Goal: Information Seeking & Learning: Learn about a topic

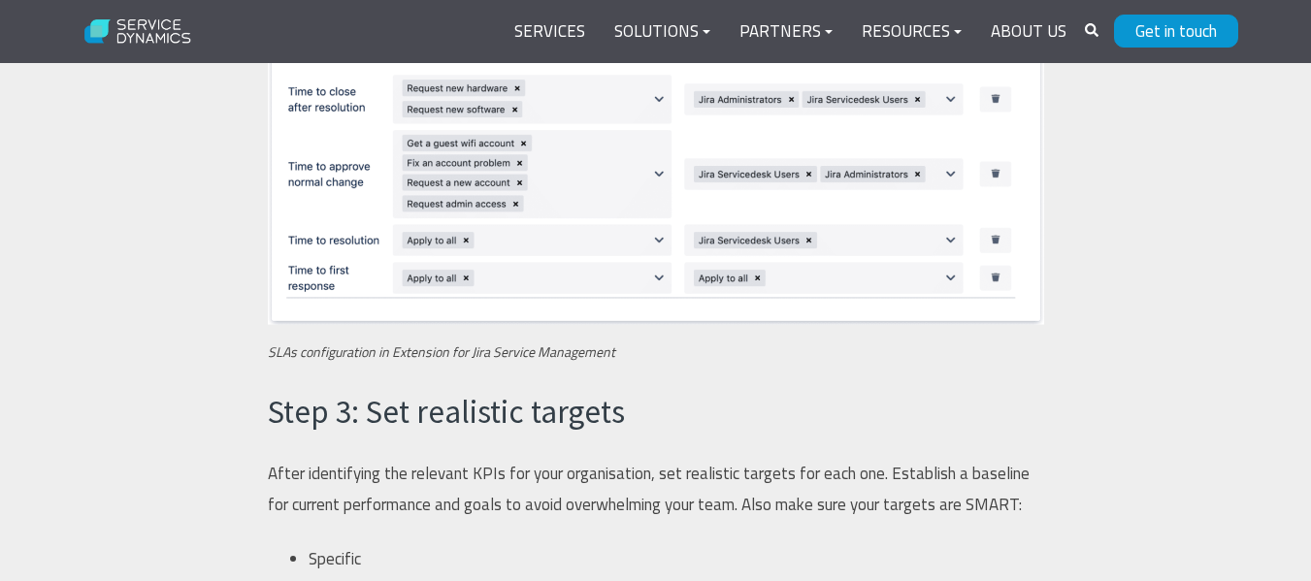
scroll to position [4464, 0]
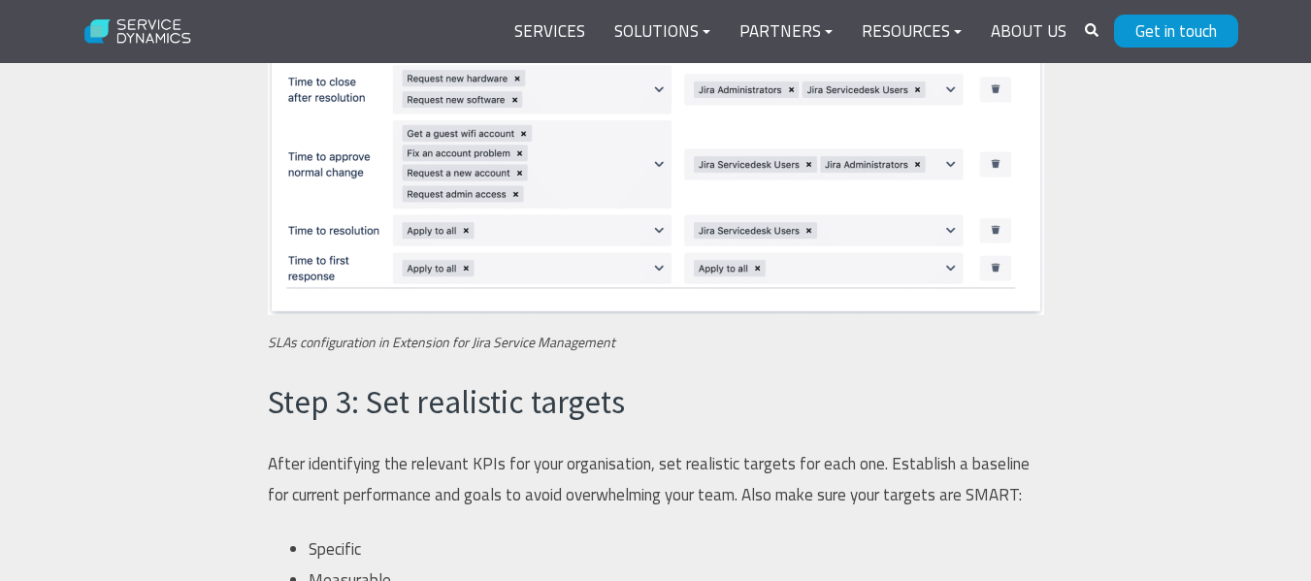
click at [488, 402] on h3 "Step 3: Set realistic targets" at bounding box center [656, 402] width 776 height 45
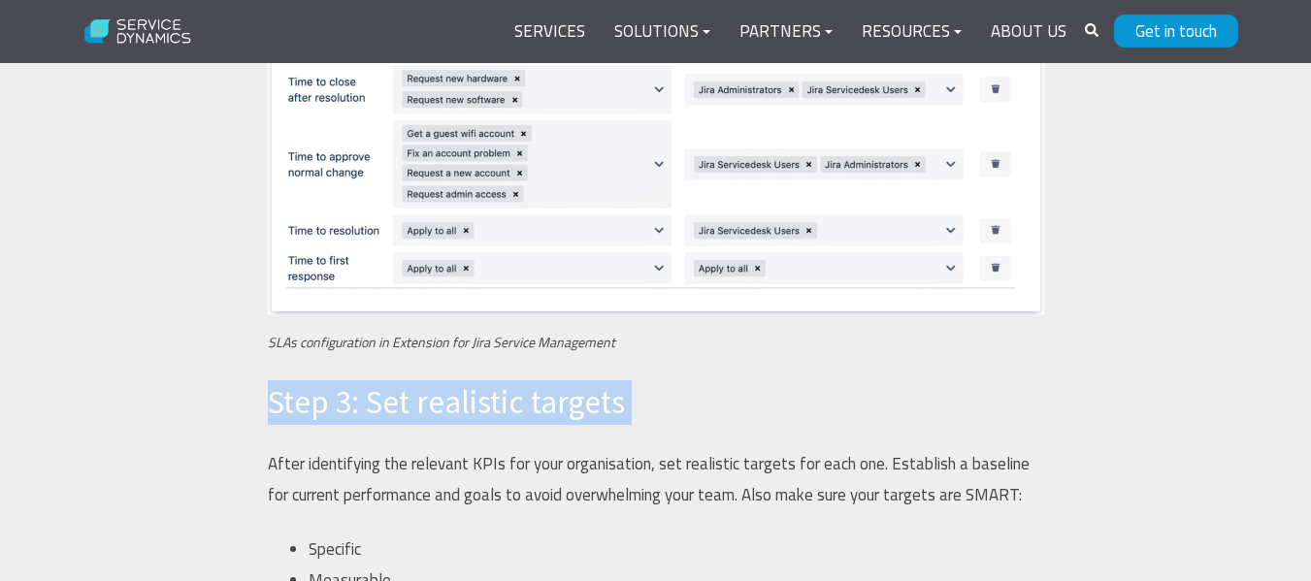
click at [488, 402] on h3 "Step 3: Set realistic targets" at bounding box center [656, 402] width 776 height 45
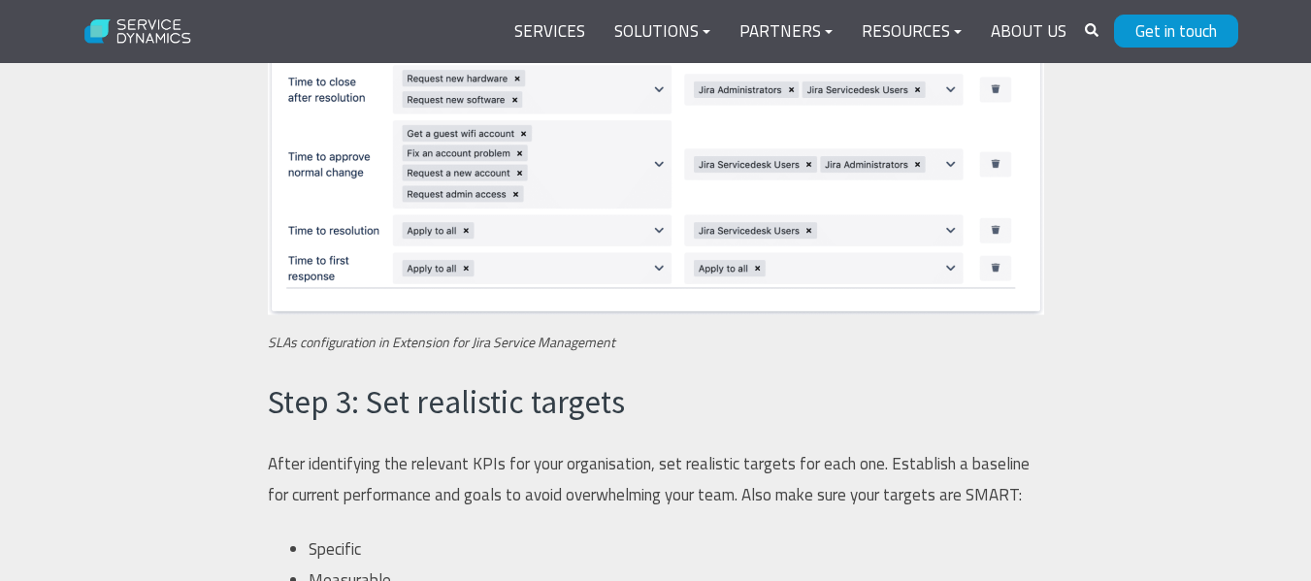
click at [584, 403] on h3 "Step 3: Set realistic targets" at bounding box center [656, 402] width 776 height 45
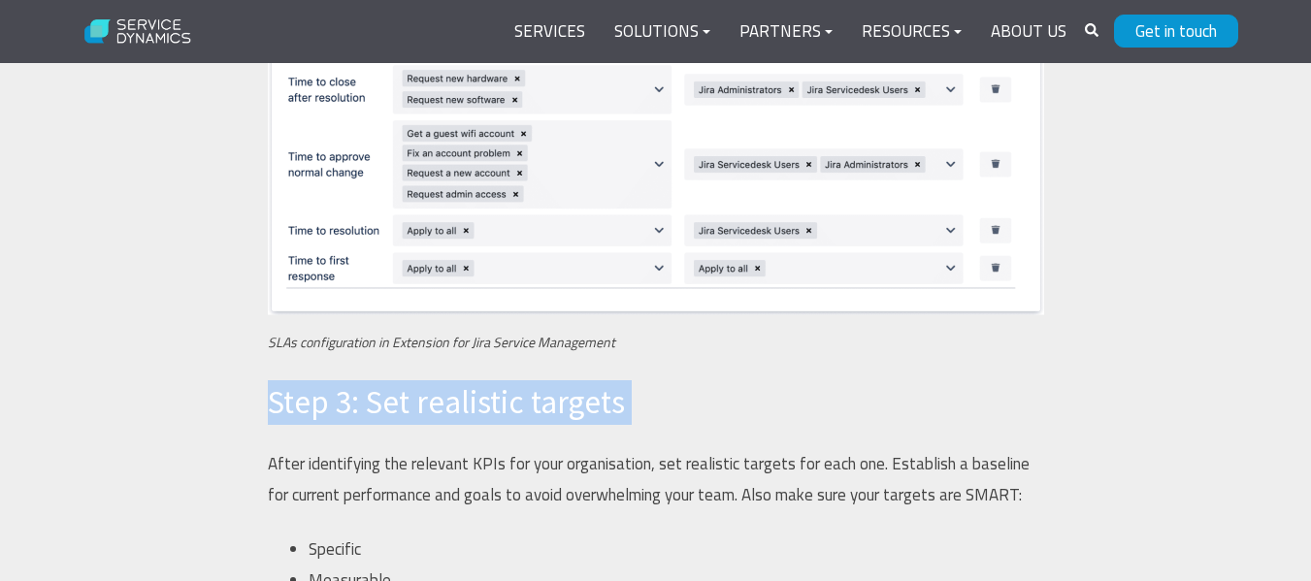
click at [584, 403] on h3 "Step 3: Set realistic targets" at bounding box center [656, 402] width 776 height 45
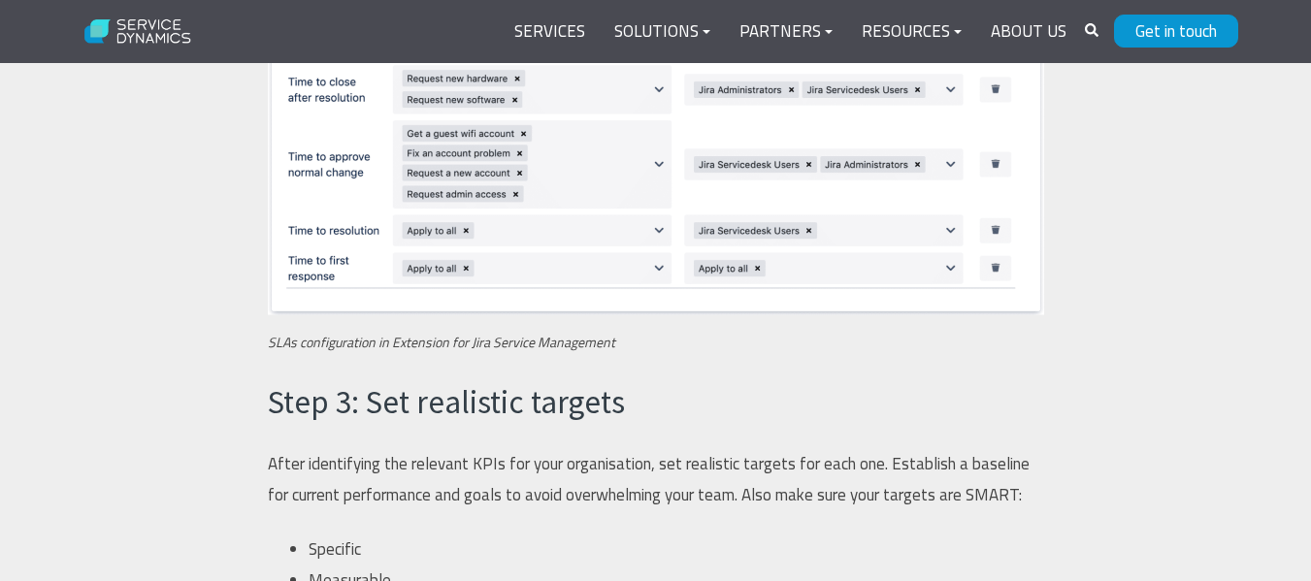
click at [532, 456] on p "After identifying the relevant KPIs for your organisation, set realistic target…" at bounding box center [656, 479] width 776 height 63
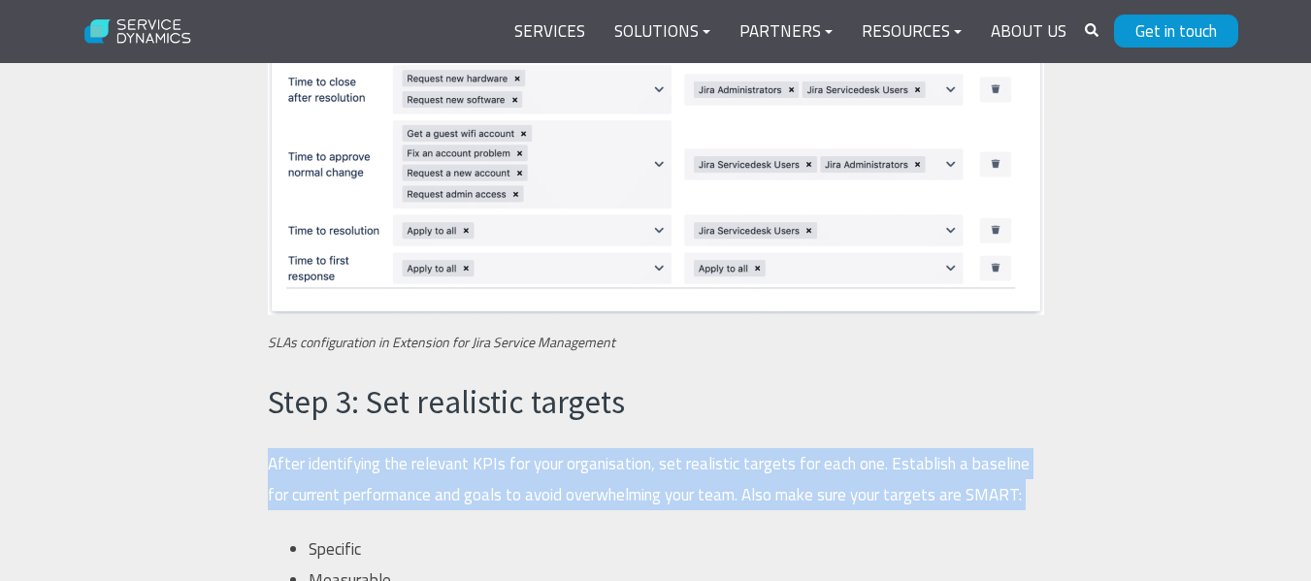
click at [532, 456] on p "After identifying the relevant KPIs for your organisation, set realistic target…" at bounding box center [656, 479] width 776 height 63
click at [538, 469] on p "After identifying the relevant KPIs for your organisation, set realistic target…" at bounding box center [656, 479] width 776 height 63
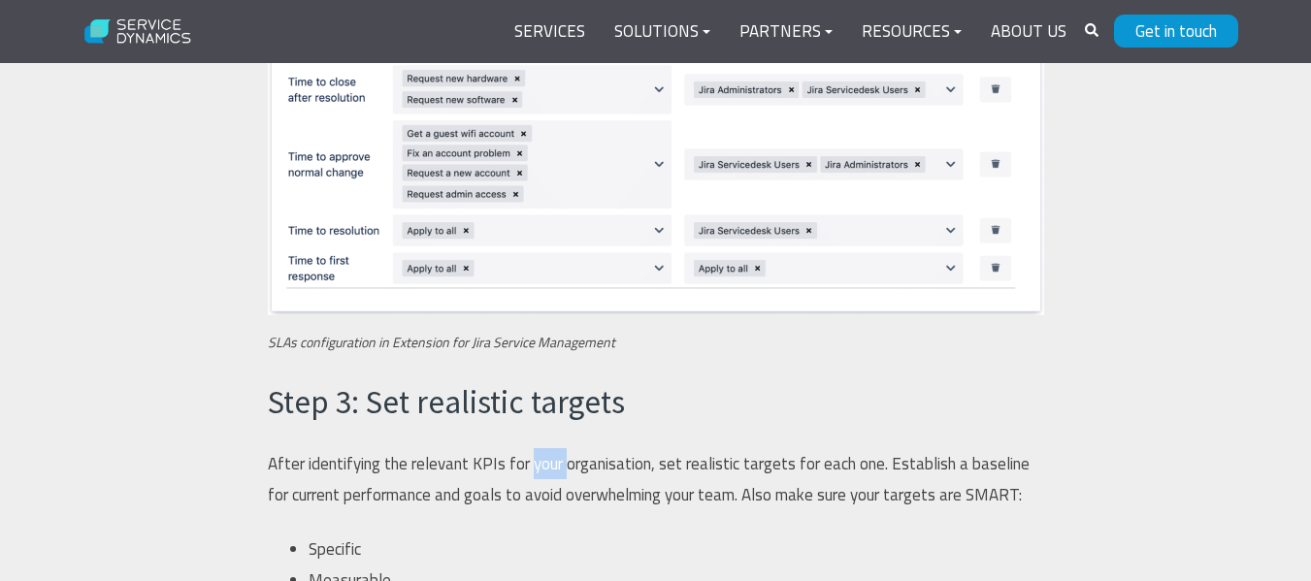
click at [538, 469] on p "After identifying the relevant KPIs for your organisation, set realistic target…" at bounding box center [656, 479] width 776 height 63
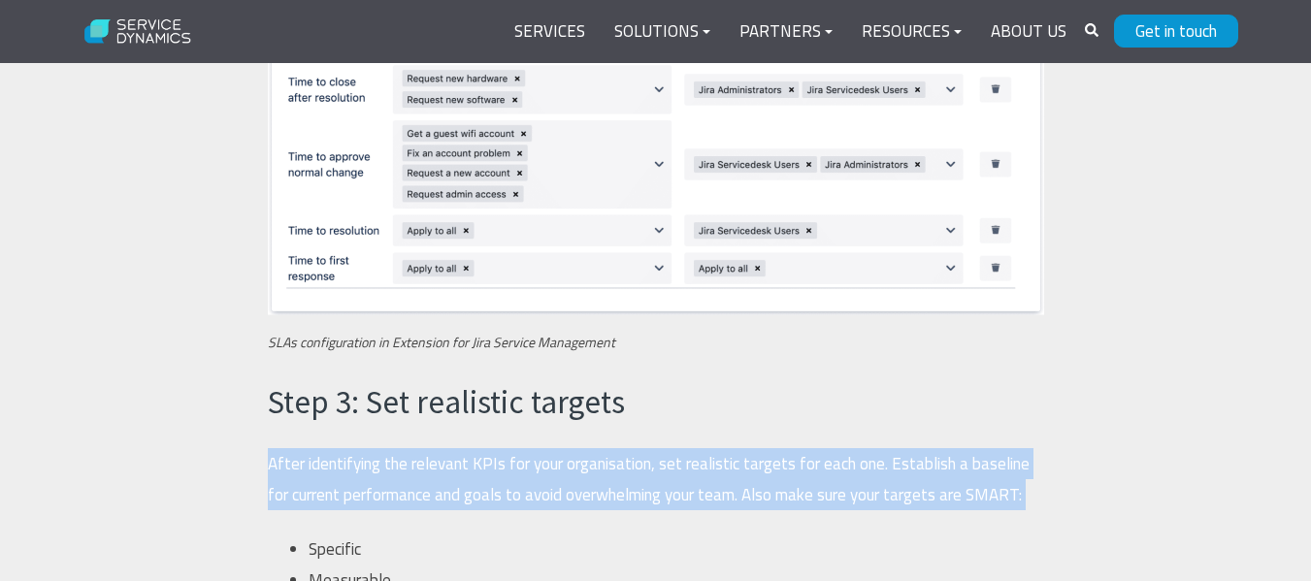
click at [538, 469] on p "After identifying the relevant KPIs for your organisation, set realistic target…" at bounding box center [656, 479] width 776 height 63
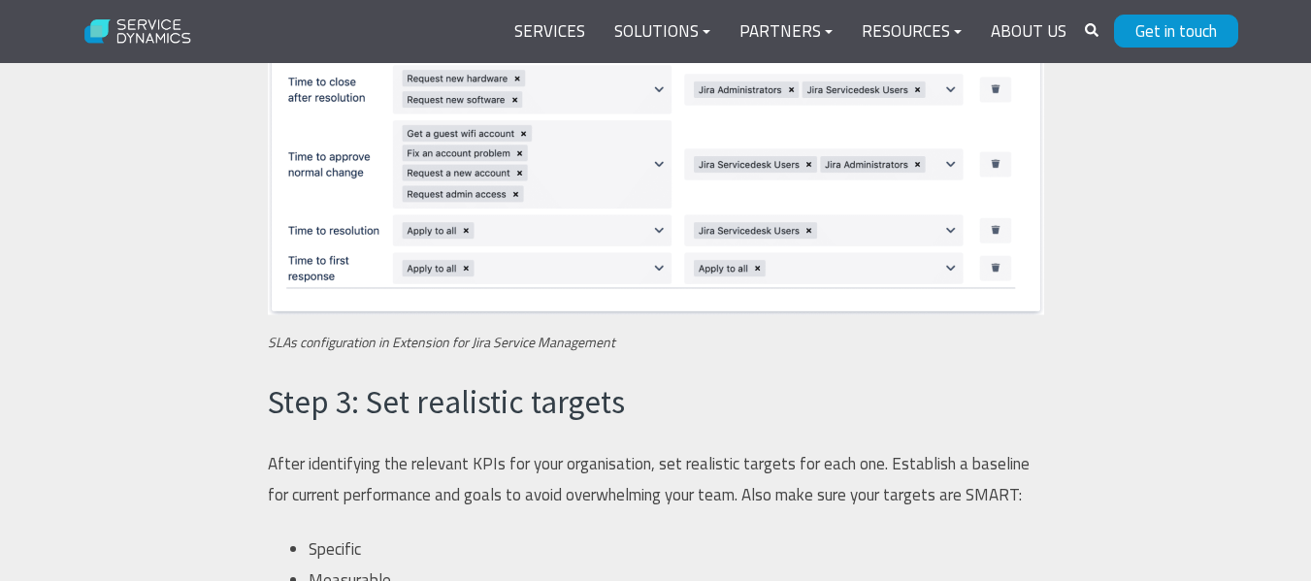
click at [441, 406] on h3 "Step 3: Set realistic targets" at bounding box center [656, 402] width 776 height 45
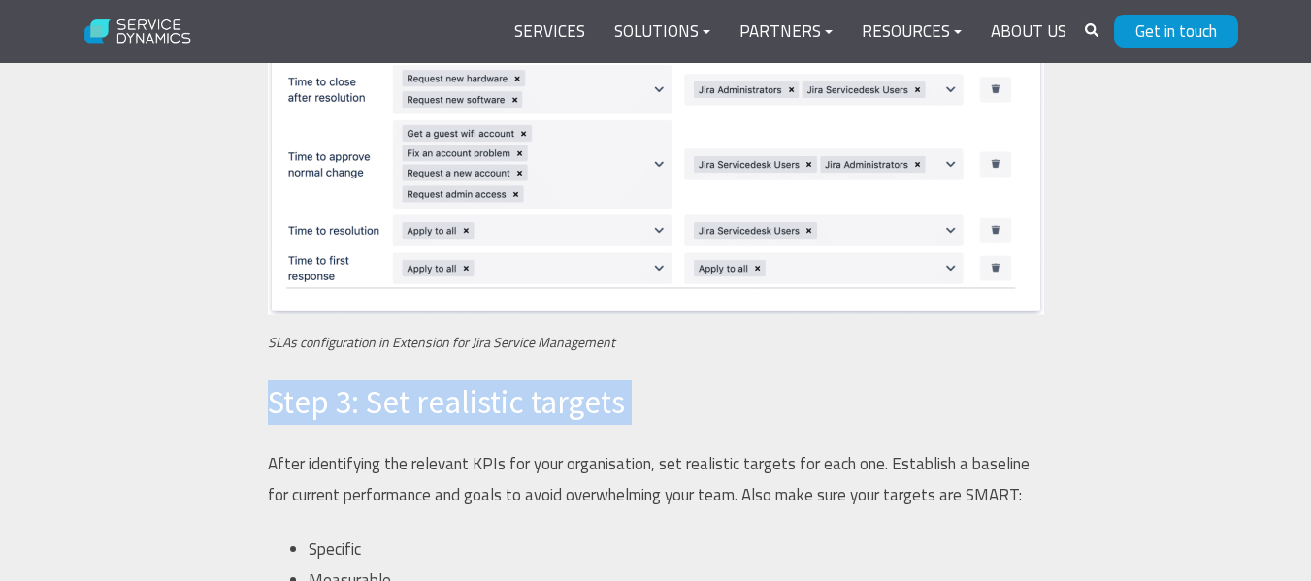
click at [441, 406] on h3 "Step 3: Set realistic targets" at bounding box center [656, 402] width 776 height 45
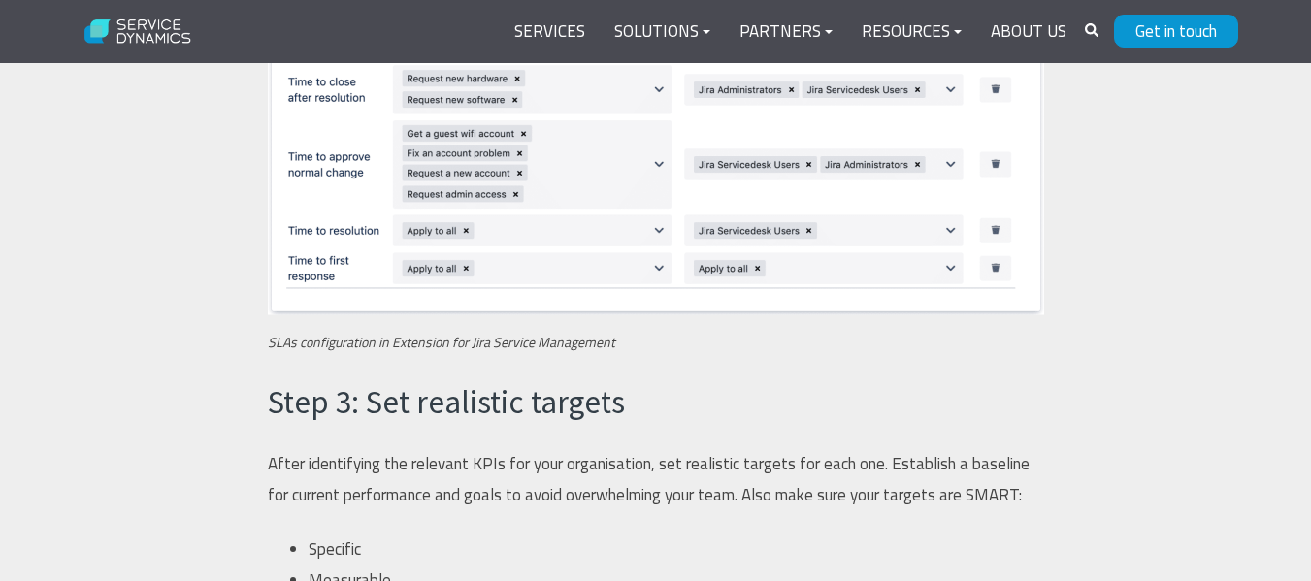
click at [467, 459] on p "After identifying the relevant KPIs for your organisation, set realistic target…" at bounding box center [656, 479] width 776 height 63
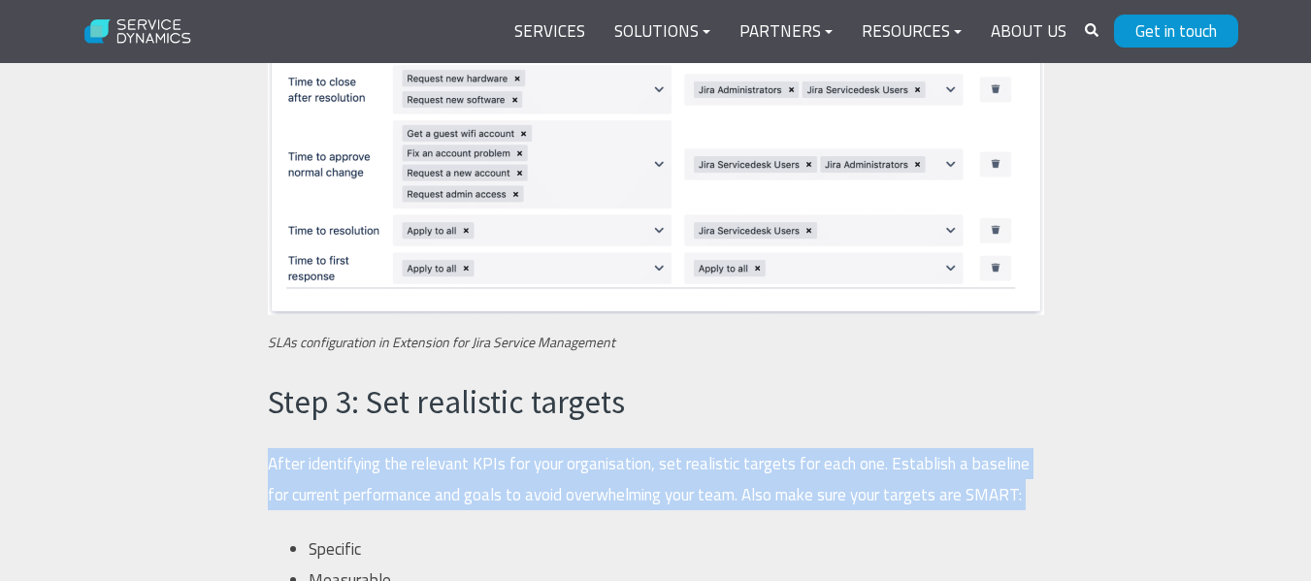
click at [467, 459] on p "After identifying the relevant KPIs for your organisation, set realistic target…" at bounding box center [656, 479] width 776 height 63
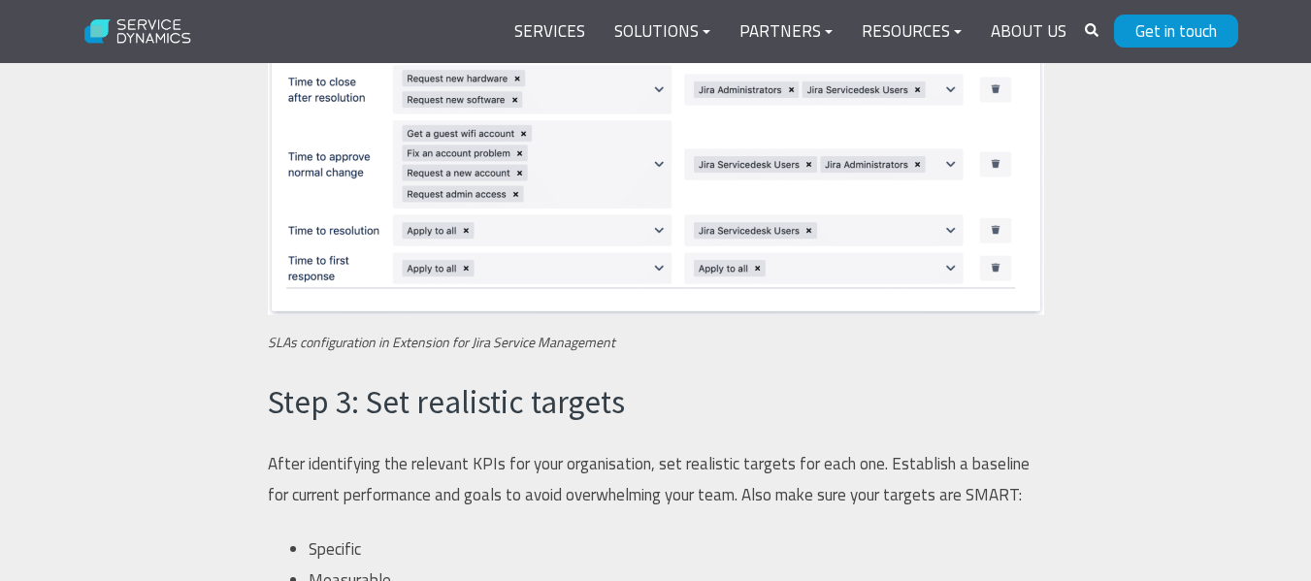
click at [460, 403] on h3 "Step 3: Set realistic targets" at bounding box center [656, 402] width 776 height 45
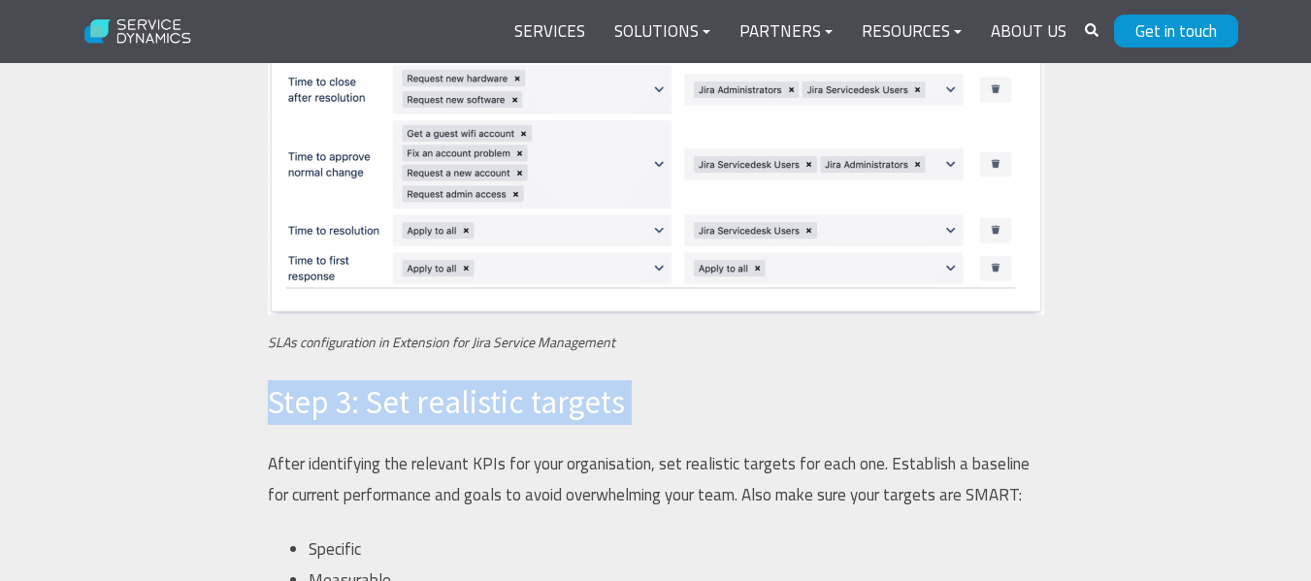
click at [460, 403] on h3 "Step 3: Set realistic targets" at bounding box center [656, 402] width 776 height 45
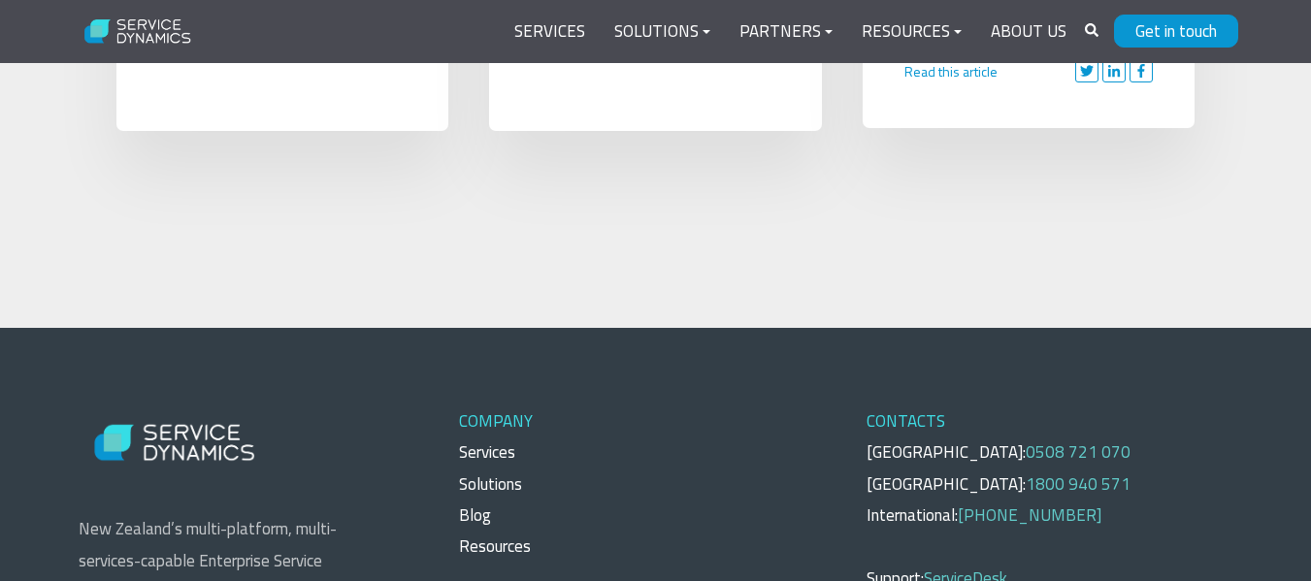
scroll to position [6598, 0]
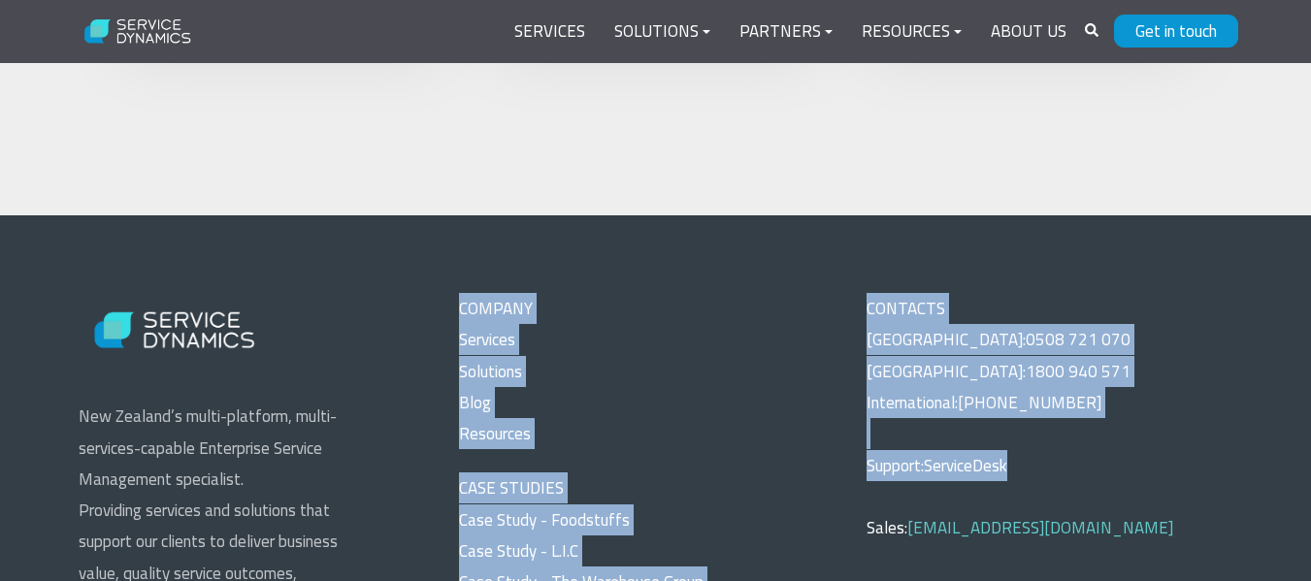
drag, startPoint x: 456, startPoint y: 301, endPoint x: 1052, endPoint y: 476, distance: 621.1
click at [1124, 472] on p "CONTACTS [GEOGRAPHIC_DATA]: 0508 721 070 [GEOGRAPHIC_DATA]: 1800 940 571 Intern…" at bounding box center [1049, 465] width 366 height 344
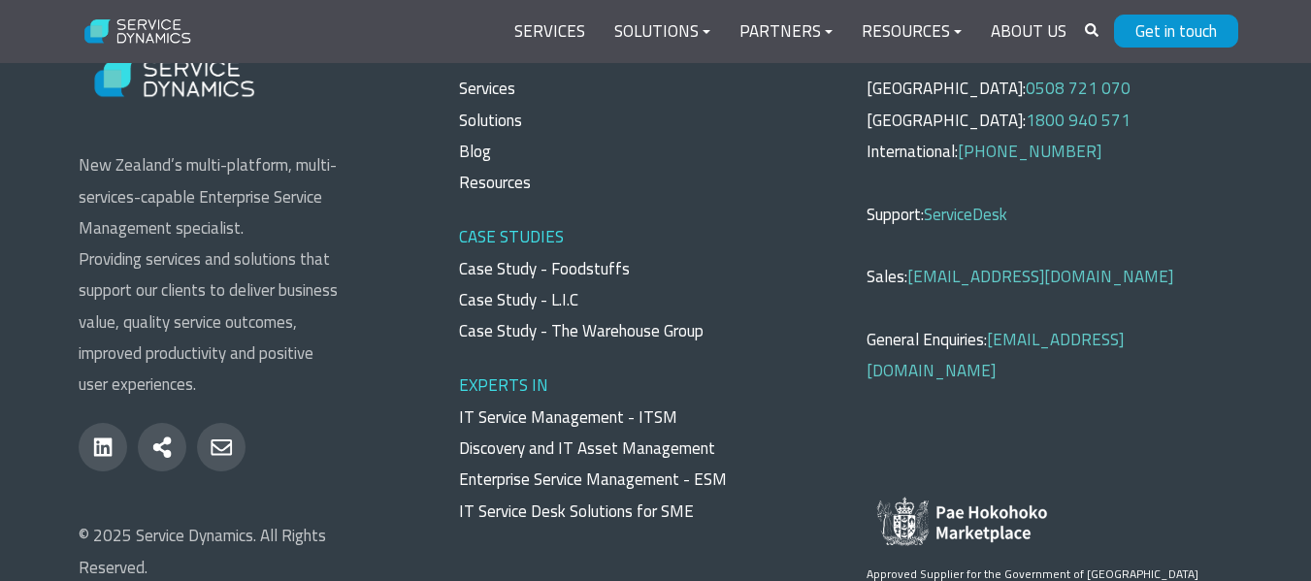
scroll to position [6695, 0]
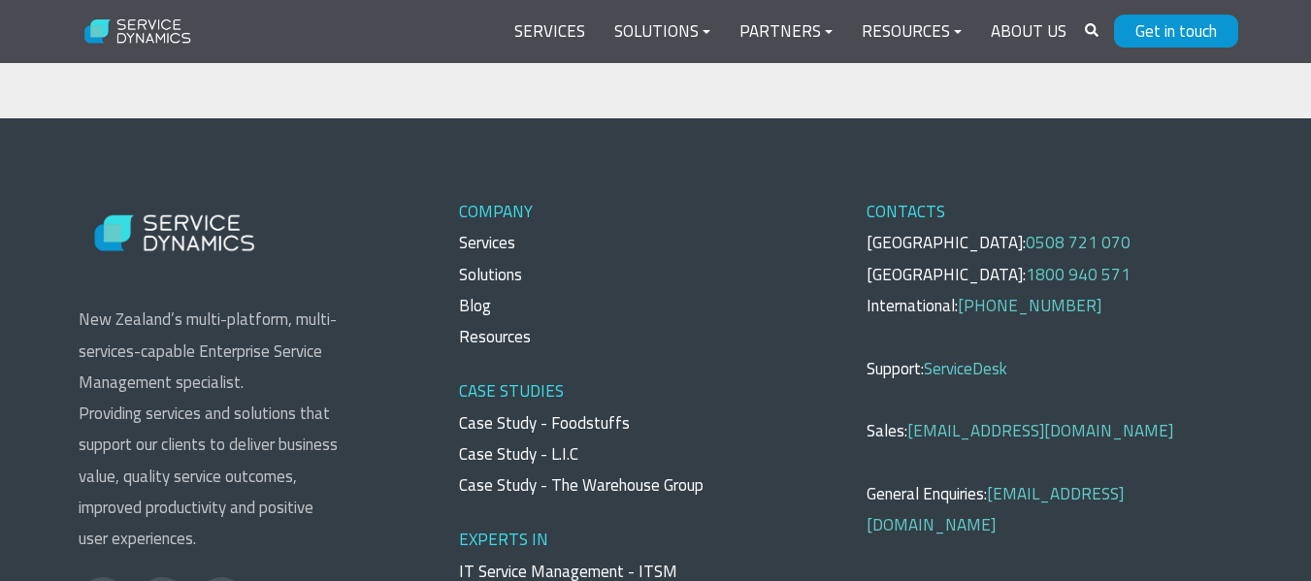
drag, startPoint x: 988, startPoint y: 244, endPoint x: 758, endPoint y: 236, distance: 230.1
click at [758, 236] on p "COMPANY Services Solutions Blog Resources" at bounding box center [642, 274] width 366 height 156
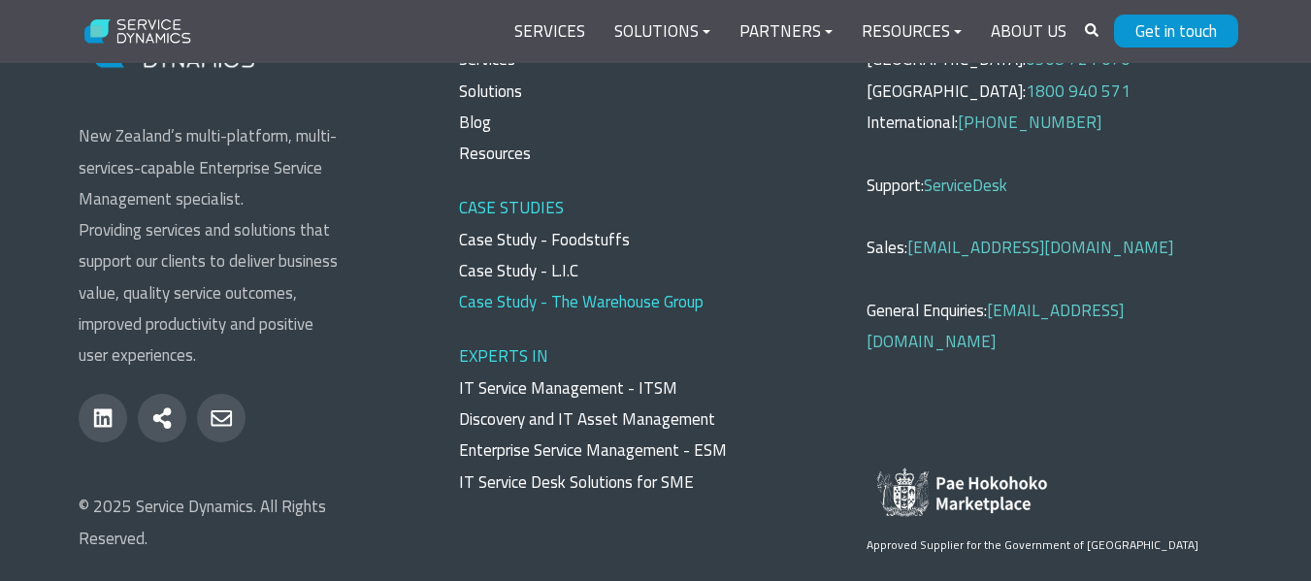
scroll to position [6987, 0]
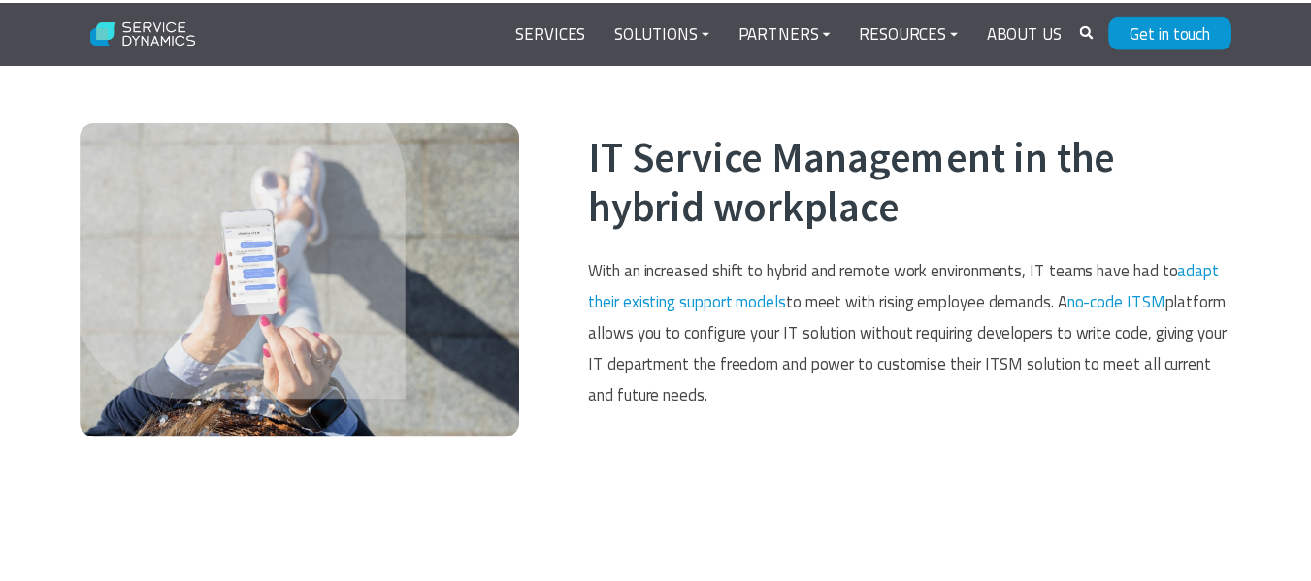
scroll to position [1378, 0]
